Goal: Task Accomplishment & Management: Use online tool/utility

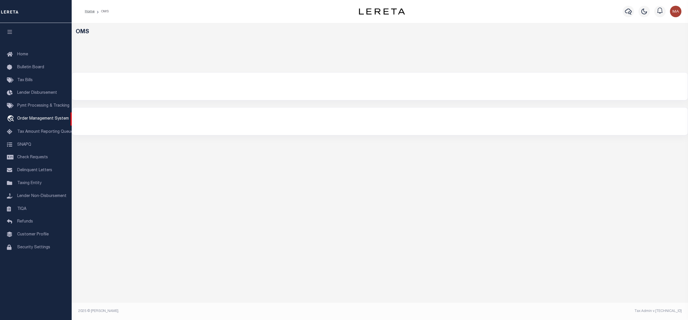
select select "200"
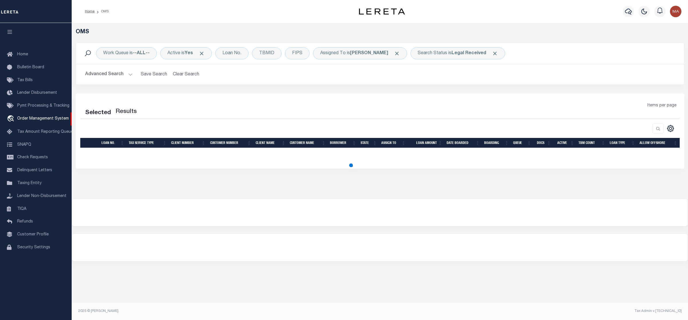
select select "200"
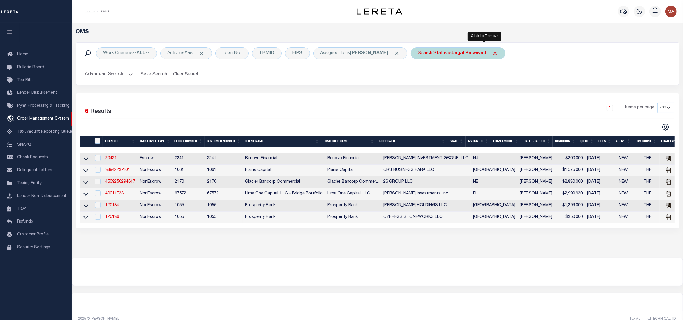
click at [492, 53] on span "Click to Remove" at bounding box center [495, 53] width 6 height 6
click at [435, 55] on div "Search Status" at bounding box center [433, 53] width 44 height 12
select select "IP"
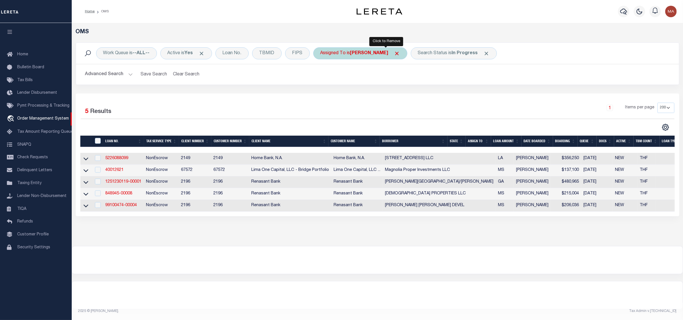
click at [394, 52] on span "Click to Remove" at bounding box center [397, 53] width 6 height 6
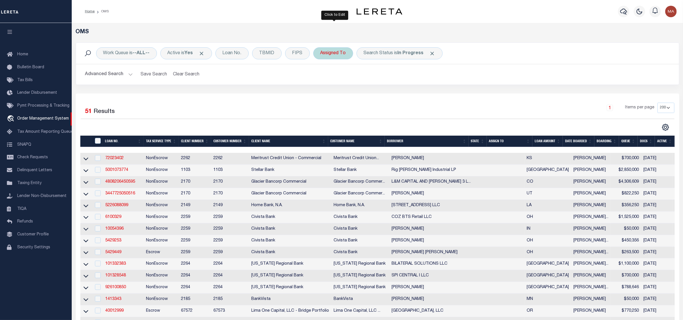
click at [334, 55] on div "Assigned To" at bounding box center [333, 53] width 40 height 12
click at [341, 84] on select "--Unassigned-- [PERSON_NAME] [PERSON_NAME] [PERSON_NAME] [PERSON_NAME], [PERSON…" at bounding box center [363, 81] width 84 height 11
select select "[PERSON_NAME]"
click at [322, 76] on select "--Unassigned-- [PERSON_NAME] [PERSON_NAME] [PERSON_NAME] [PERSON_NAME], [PERSON…" at bounding box center [363, 81] width 84 height 11
click at [398, 96] on input "Apply" at bounding box center [396, 93] width 17 height 9
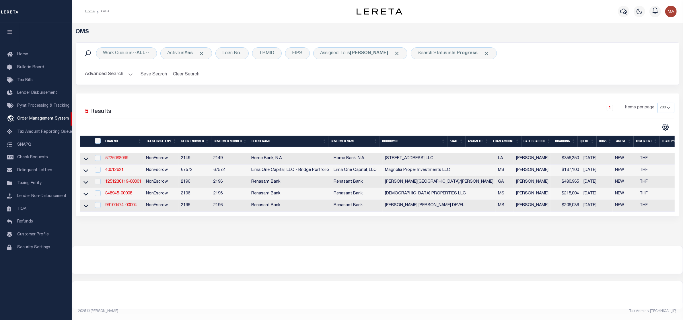
click at [127, 160] on link "5226088099" at bounding box center [116, 158] width 23 height 4
type input "5226088099"
type input "[STREET_ADDRESS] LLC"
select select
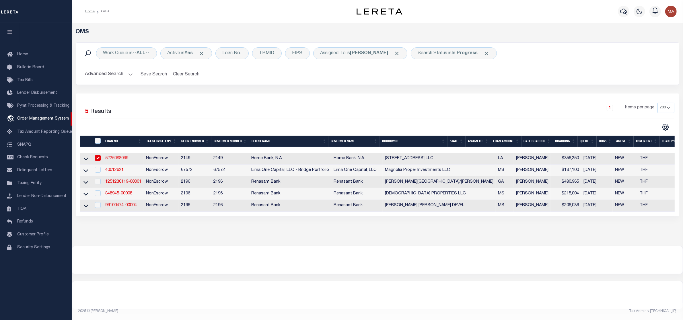
type input "[DATE]"
select select "20"
select select "NonEscrow"
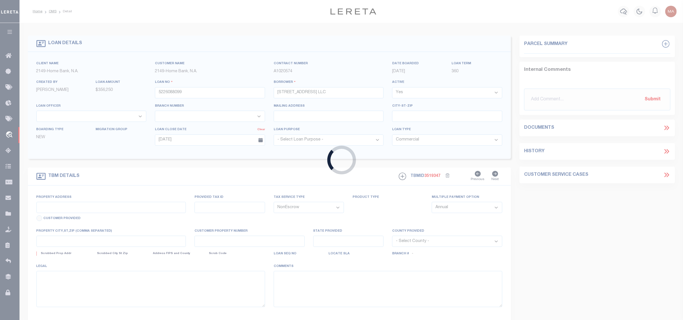
type input "1339 HIGHWAY 51"
select select
type input "PONCHATOULA LA 70454-6370"
type input "LA"
select select "9113"
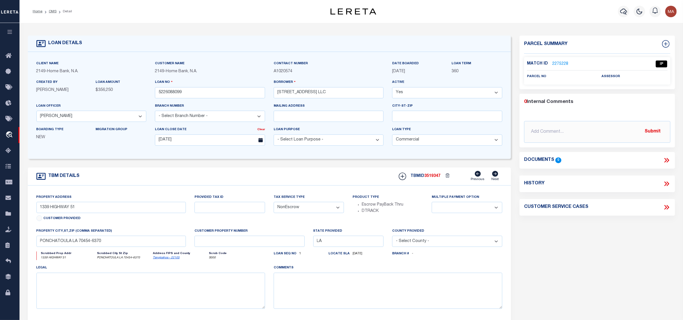
click at [558, 65] on link "2275228" at bounding box center [560, 64] width 16 height 6
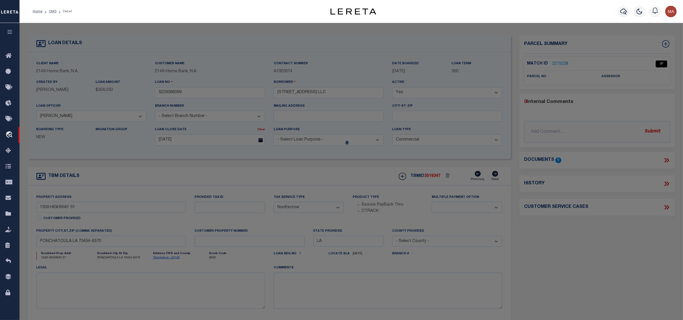
checkbox input "false"
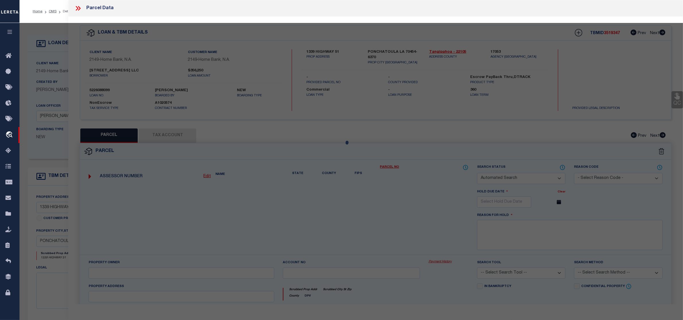
select select "IP"
checkbox input "false"
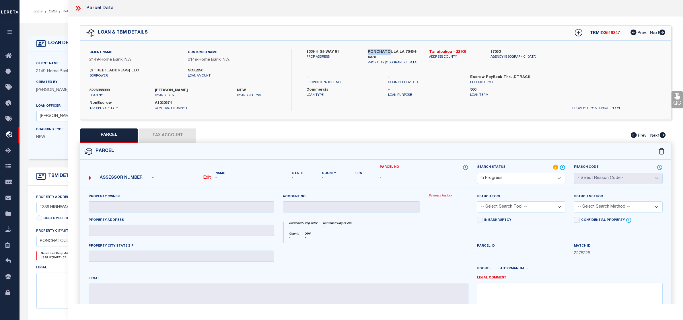
drag, startPoint x: 367, startPoint y: 51, endPoint x: 389, endPoint y: 51, distance: 21.5
click at [389, 51] on div "PONCHATOULA LA 70454-[STREET_ADDRESS]" at bounding box center [393, 57] width 61 height 16
click at [415, 51] on label "PONCHATOULA LA 70454-6370" at bounding box center [394, 54] width 53 height 11
click at [51, 12] on link "OMS" at bounding box center [53, 11] width 8 height 3
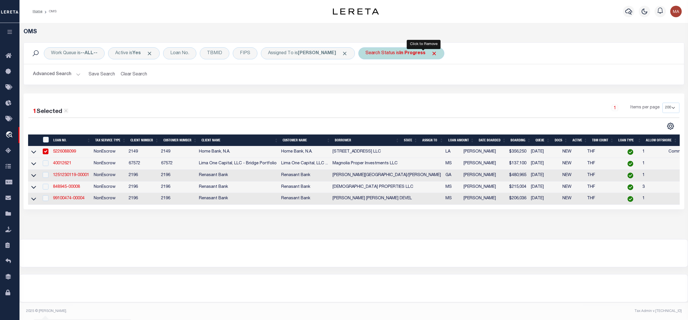
click at [431, 53] on span "Click to Remove" at bounding box center [434, 53] width 6 height 6
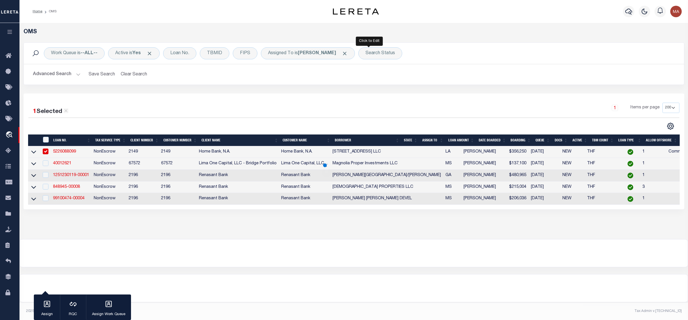
click at [366, 53] on div "Search Status" at bounding box center [381, 53] width 44 height 12
select select "RD"
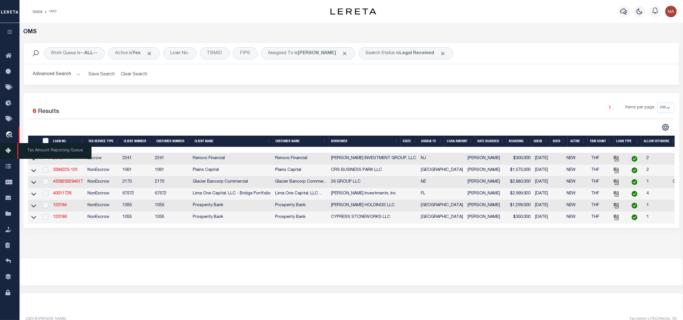
click at [59, 159] on span "Tax Amount Reporting Queue" at bounding box center [54, 151] width 74 height 16
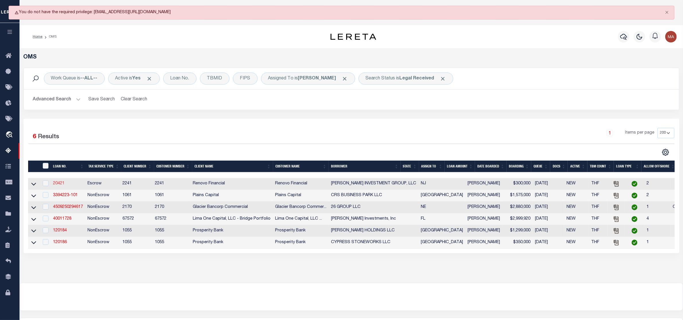
click at [60, 186] on link "20421" at bounding box center [58, 184] width 11 height 4
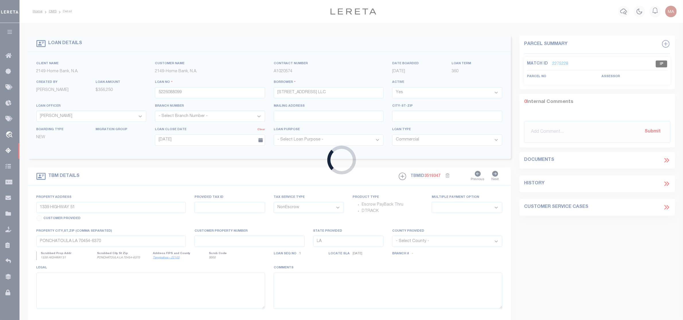
type input "20421"
type input "[PERSON_NAME] INVESTMENT GROUP, LLC"
select select
type input "[STREET_ADDRESS]"
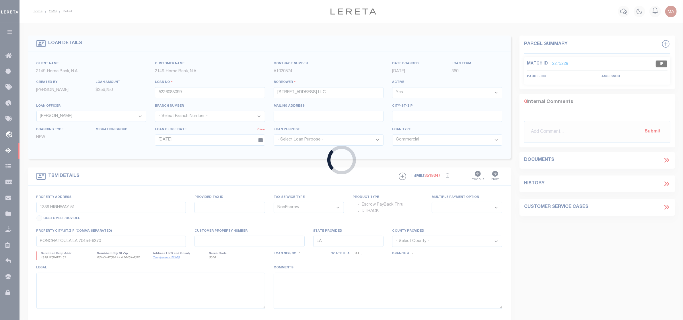
type input "[GEOGRAPHIC_DATA] 08109"
select select "400"
select select
select select "Escrow"
type input "[STREET_ADDRESS]"
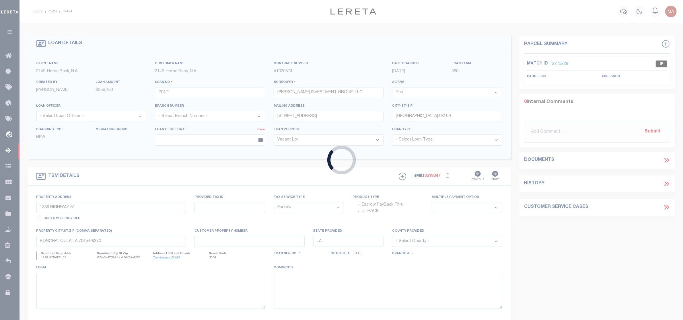
select select
type input "[GEOGRAPHIC_DATA]"
type input "a0kUS00000BINUT"
type input "NJ"
select select
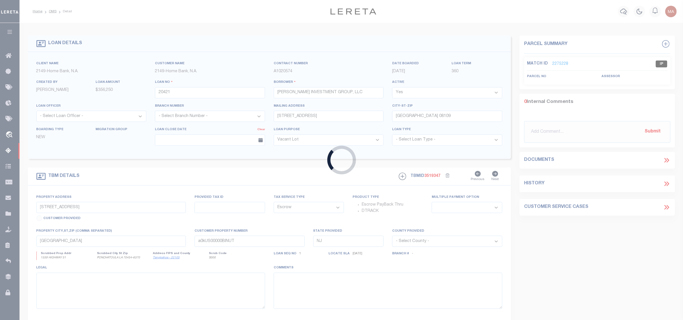
type textarea "LEGAL REQUIRED"
select select "164194"
select select "25066"
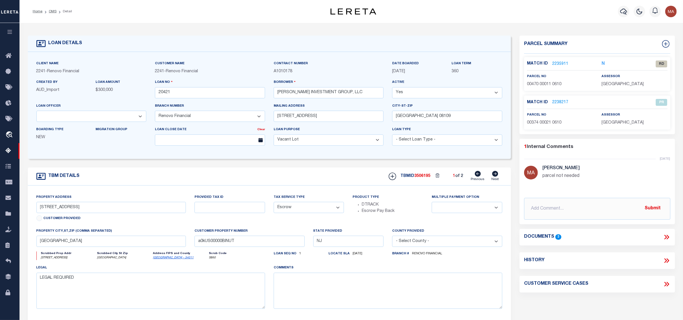
click at [666, 239] on icon at bounding box center [666, 236] width 7 height 7
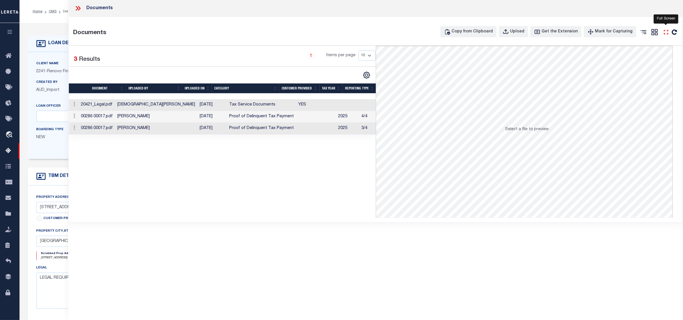
click at [666, 32] on icon "" at bounding box center [665, 31] width 7 height 7
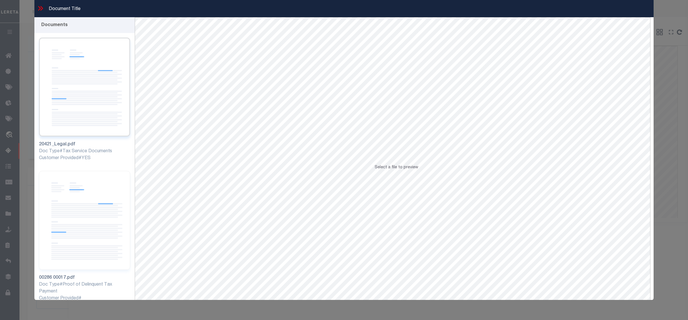
click at [96, 54] on img at bounding box center [84, 87] width 91 height 99
